Goal: Task Accomplishment & Management: Use online tool/utility

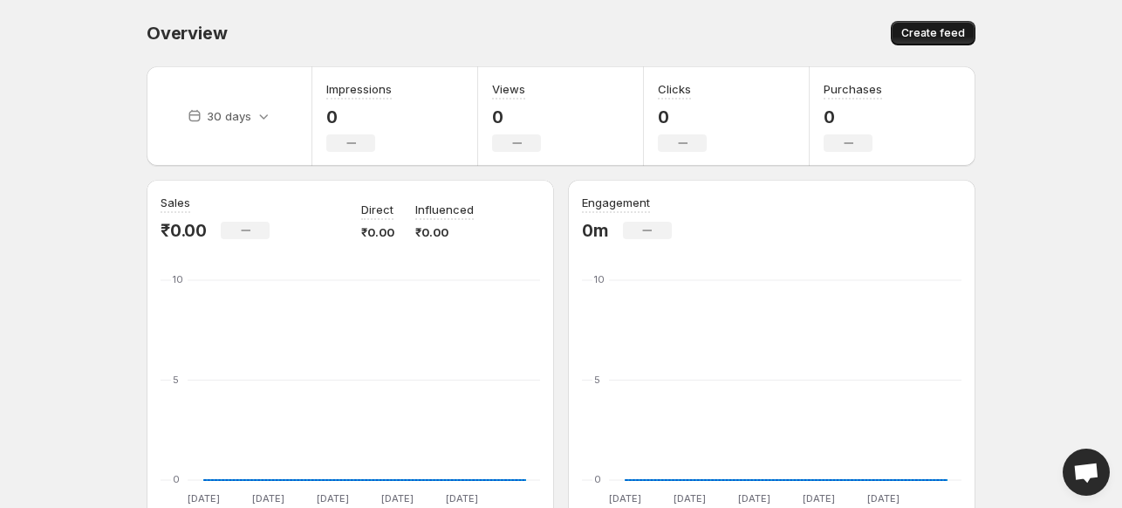
click at [935, 27] on span "Create feed" at bounding box center [933, 33] width 64 height 14
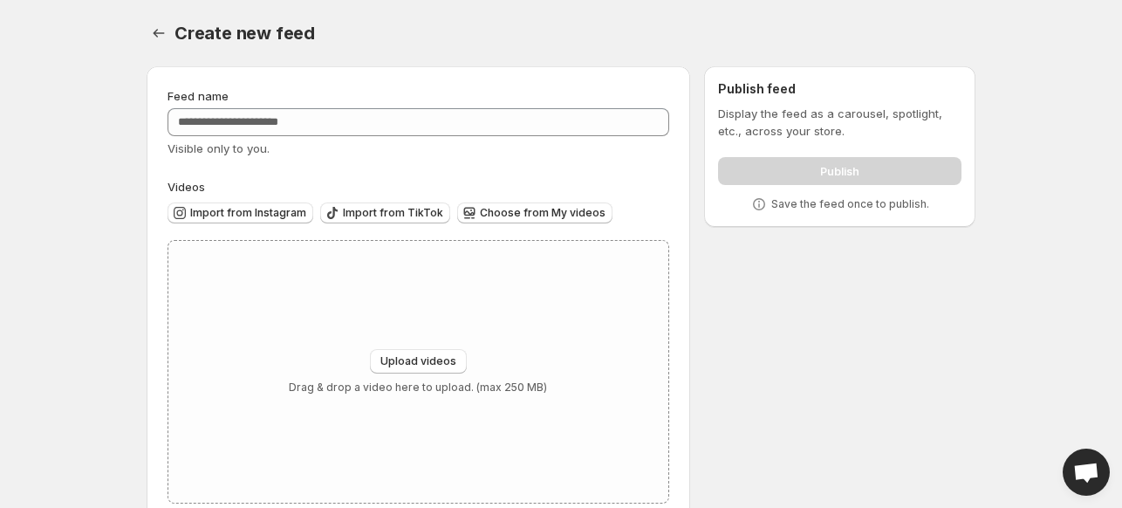
scroll to position [38, 0]
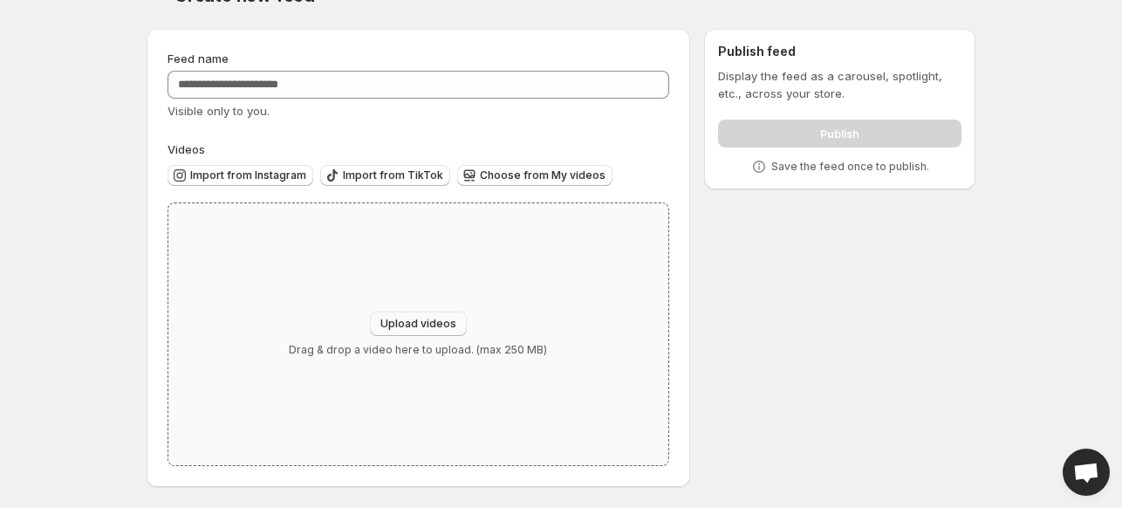
click at [412, 315] on button "Upload videos" at bounding box center [418, 323] width 97 height 24
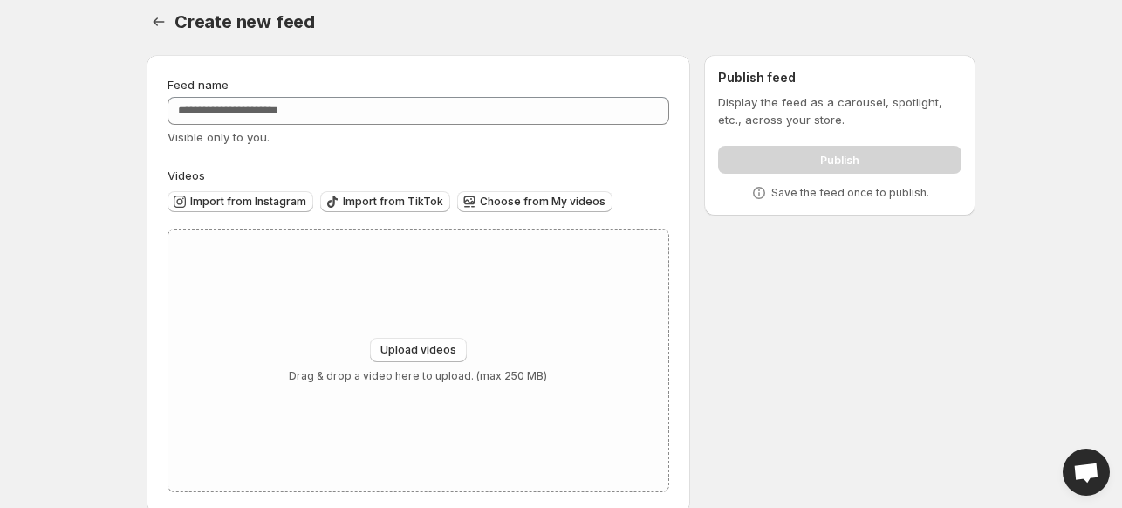
scroll to position [0, 0]
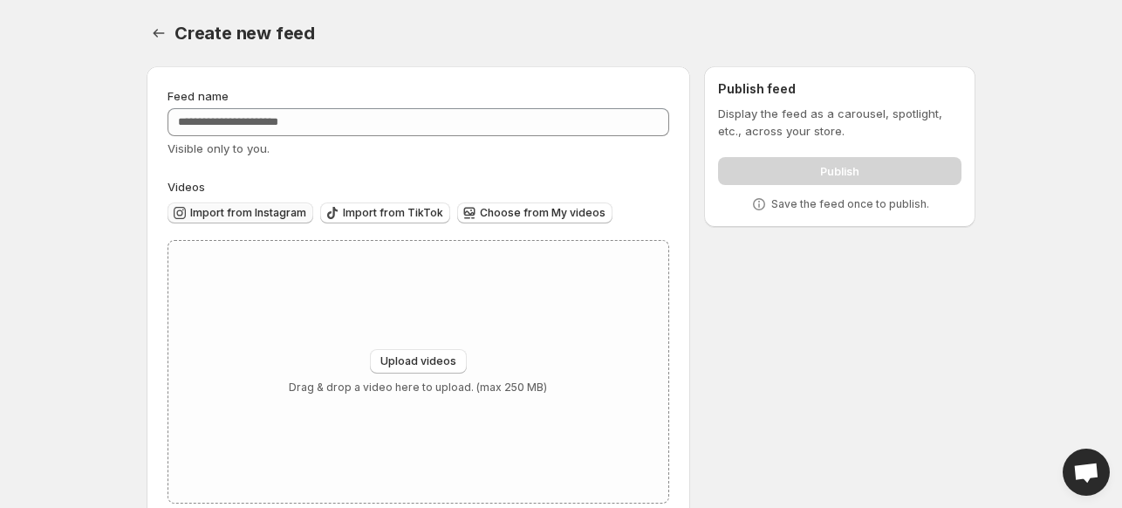
click at [229, 214] on span "Import from Instagram" at bounding box center [248, 213] width 116 height 14
click at [159, 30] on icon "Settings" at bounding box center [158, 32] width 17 height 17
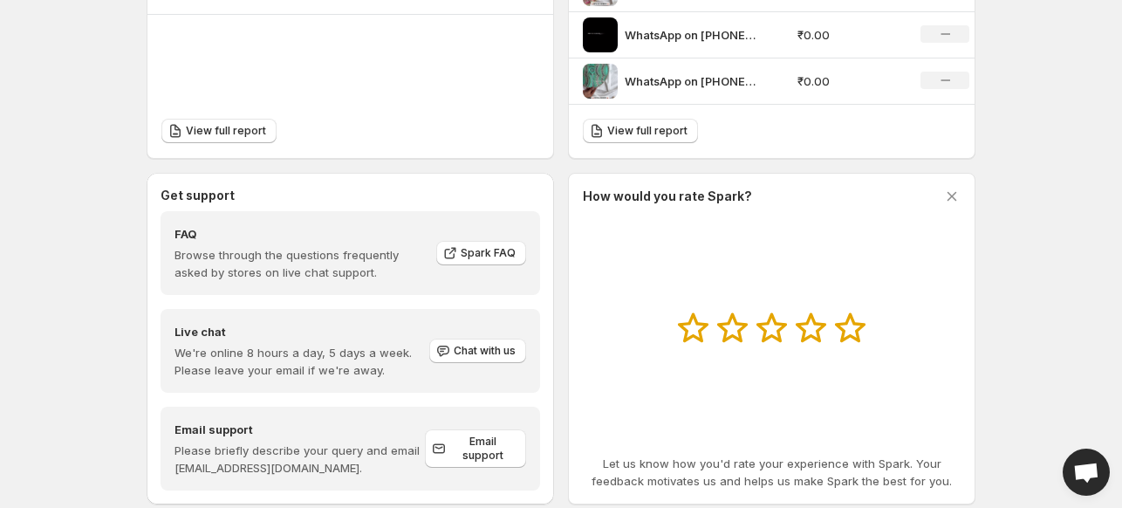
scroll to position [734, 0]
